Goal: Check status: Check status

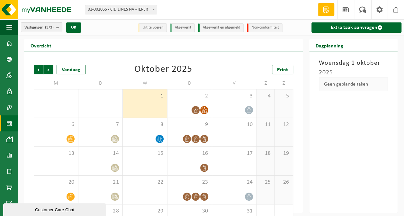
click at [38, 68] on span "Vorige" at bounding box center [39, 70] width 10 height 10
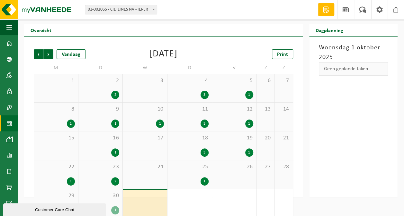
scroll to position [24, 0]
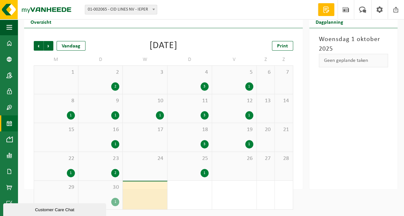
click at [103, 73] on span "2" at bounding box center [101, 72] width 38 height 7
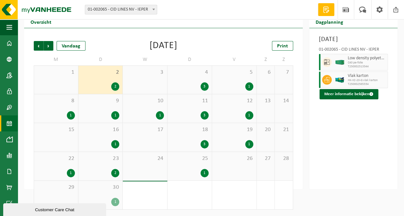
click at [357, 100] on button "Meer informatie bekijken" at bounding box center [348, 94] width 59 height 10
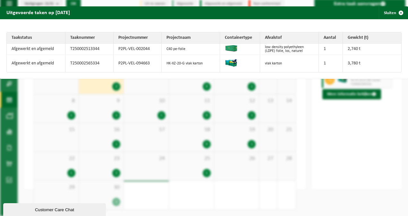
drag, startPoint x: 392, startPoint y: 13, endPoint x: 388, endPoint y: 17, distance: 5.7
click at [395, 13] on span "button" at bounding box center [401, 12] width 13 height 13
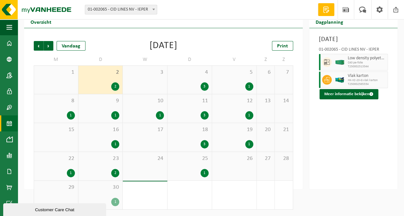
click at [202, 81] on div "4 3" at bounding box center [189, 80] width 44 height 28
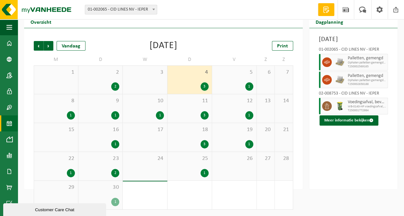
click at [243, 79] on div "5 1" at bounding box center [234, 80] width 44 height 28
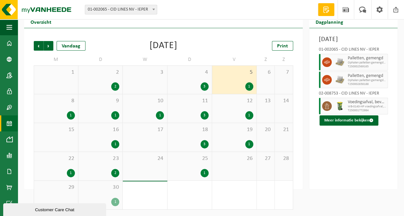
click at [248, 72] on span "5" at bounding box center [234, 72] width 38 height 7
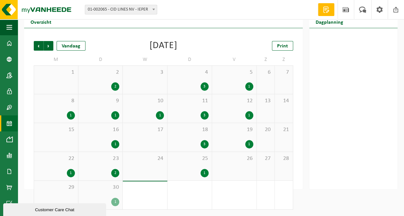
click at [242, 84] on div "1" at bounding box center [234, 87] width 38 height 8
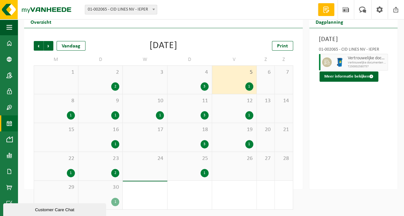
click at [51, 110] on div "8 1" at bounding box center [56, 108] width 44 height 29
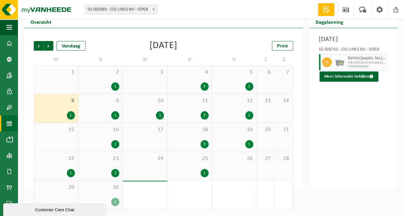
click at [108, 102] on span "9" at bounding box center [101, 101] width 38 height 7
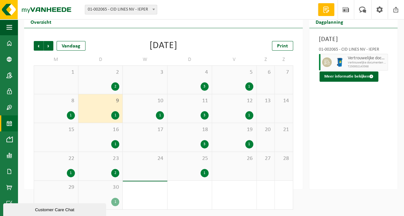
click at [152, 118] on div "1" at bounding box center [145, 115] width 38 height 8
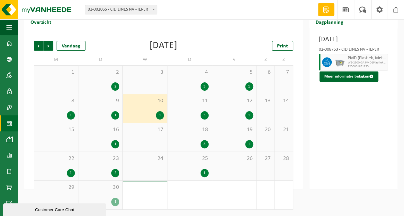
drag, startPoint x: 197, startPoint y: 95, endPoint x: 198, endPoint y: 103, distance: 8.1
click at [197, 95] on div "11 3" at bounding box center [189, 108] width 44 height 29
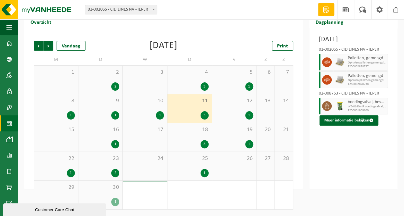
click at [238, 110] on div "12 1" at bounding box center [234, 108] width 44 height 29
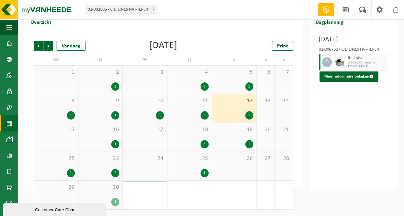
click at [108, 141] on div "1" at bounding box center [101, 144] width 38 height 8
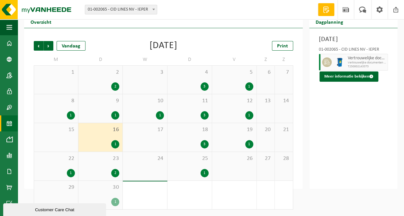
click at [187, 139] on div "18 3" at bounding box center [189, 137] width 44 height 29
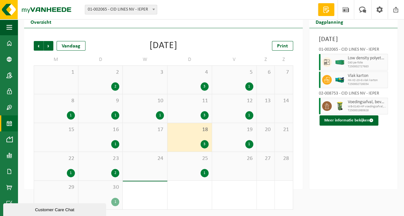
drag, startPoint x: 346, startPoint y: 129, endPoint x: 351, endPoint y: 105, distance: 24.6
click at [346, 126] on button "Meer informatie bekijken" at bounding box center [348, 121] width 59 height 10
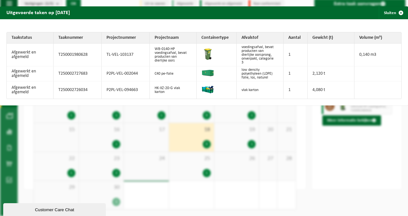
click at [395, 12] on span "button" at bounding box center [401, 12] width 13 height 13
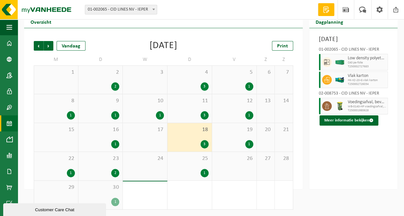
click at [233, 137] on div "19 1" at bounding box center [234, 137] width 44 height 29
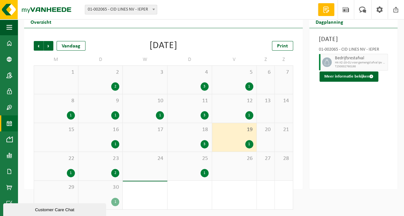
click at [243, 100] on span "12" at bounding box center [234, 101] width 38 height 7
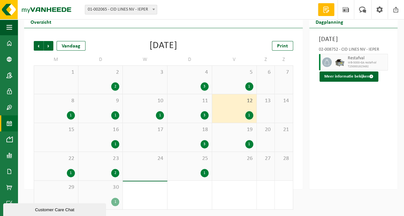
click at [241, 135] on div "19 1" at bounding box center [234, 137] width 44 height 29
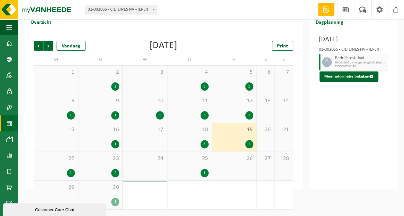
click at [353, 82] on button "Meer informatie bekijken" at bounding box center [348, 77] width 59 height 10
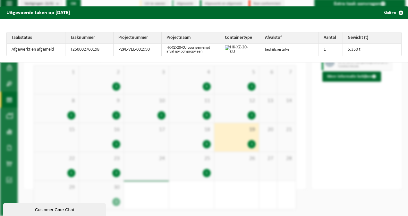
click at [380, 16] on button "Sluiten" at bounding box center [393, 12] width 29 height 13
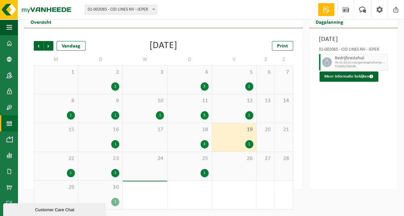
click at [74, 167] on div "22 1" at bounding box center [56, 166] width 44 height 29
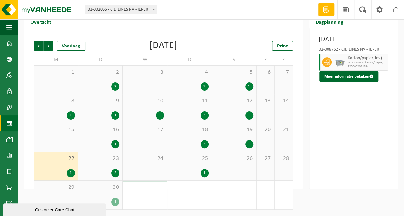
click at [354, 82] on button "Meer informatie bekijken" at bounding box center [348, 77] width 59 height 10
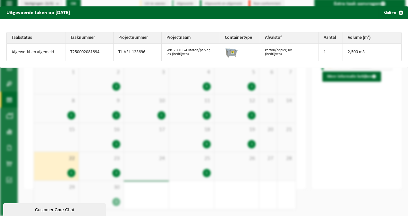
click at [385, 10] on button "Sluiten" at bounding box center [393, 12] width 29 height 13
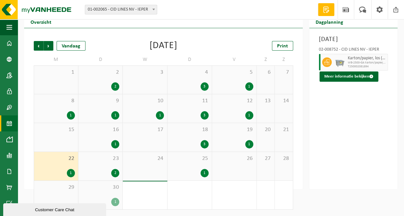
click at [110, 160] on span "23" at bounding box center [101, 158] width 38 height 7
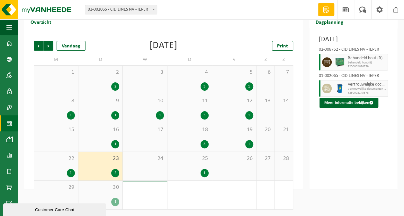
click at [201, 164] on div "25 1" at bounding box center [189, 166] width 44 height 29
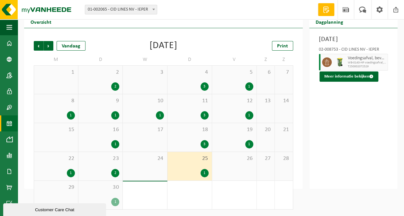
click at [112, 194] on div "30 1" at bounding box center [100, 195] width 44 height 29
